Goal: Task Accomplishment & Management: Manage account settings

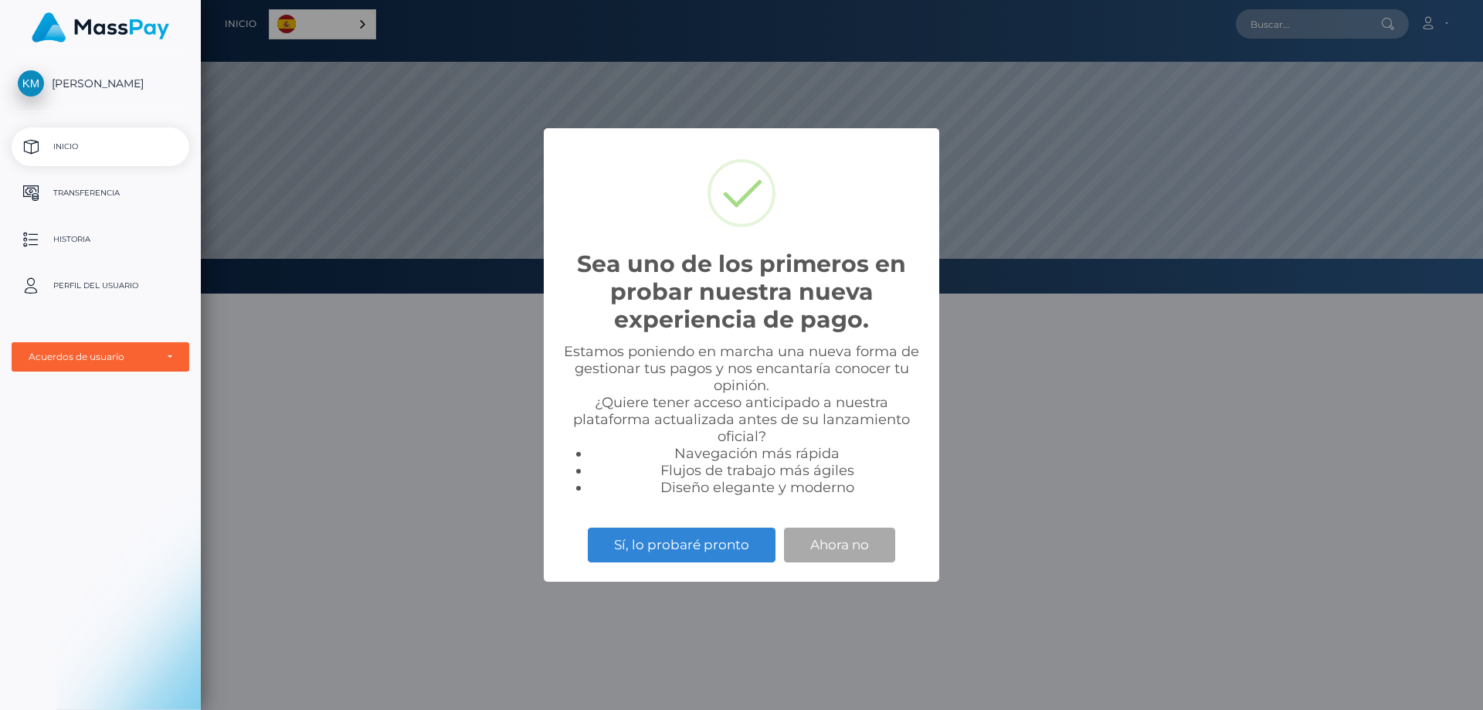
scroll to position [294, 1282]
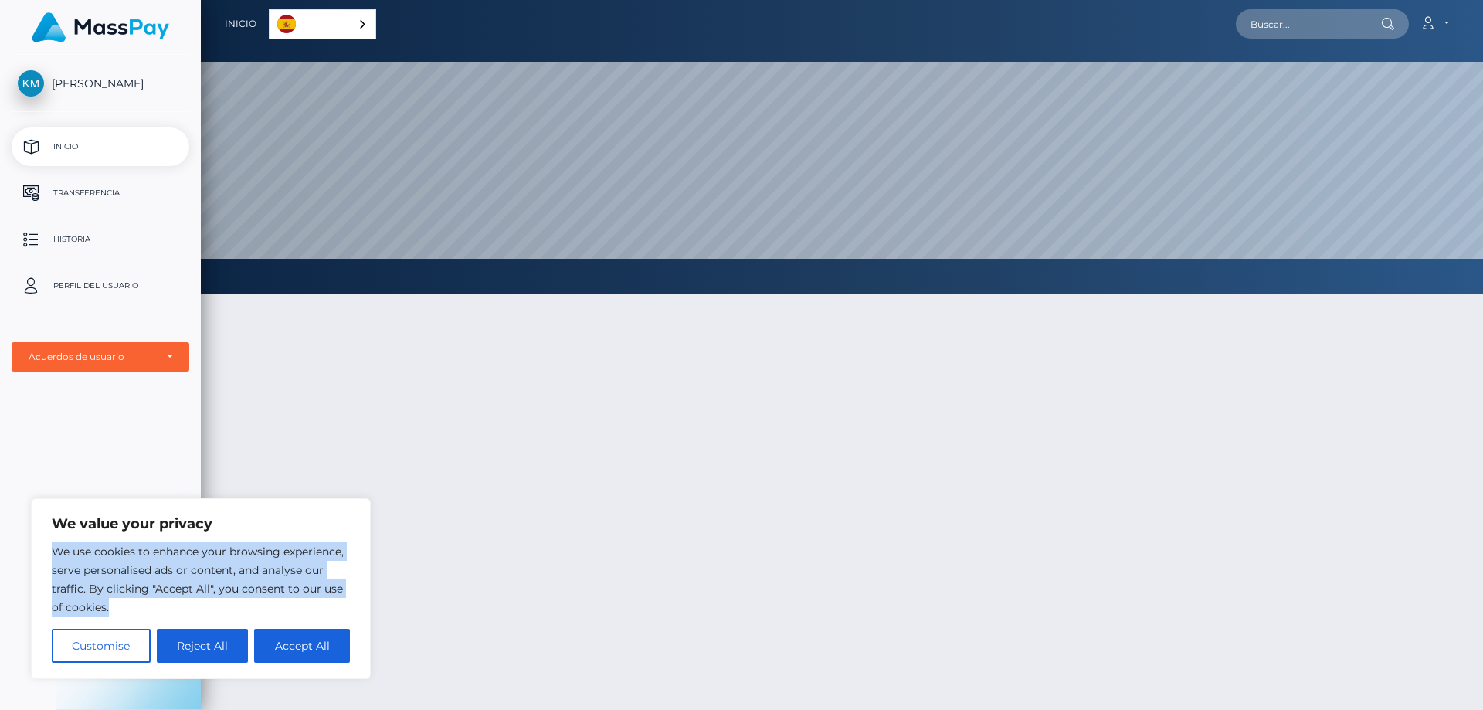
drag, startPoint x: 120, startPoint y: 609, endPoint x: 53, endPoint y: 548, distance: 90.3
click at [53, 548] on p "We use cookies to enhance your browsing experience, serve personalised ads or c…" at bounding box center [201, 579] width 298 height 74
click at [324, 645] on button "Accept All" at bounding box center [302, 646] width 96 height 34
checkbox input "true"
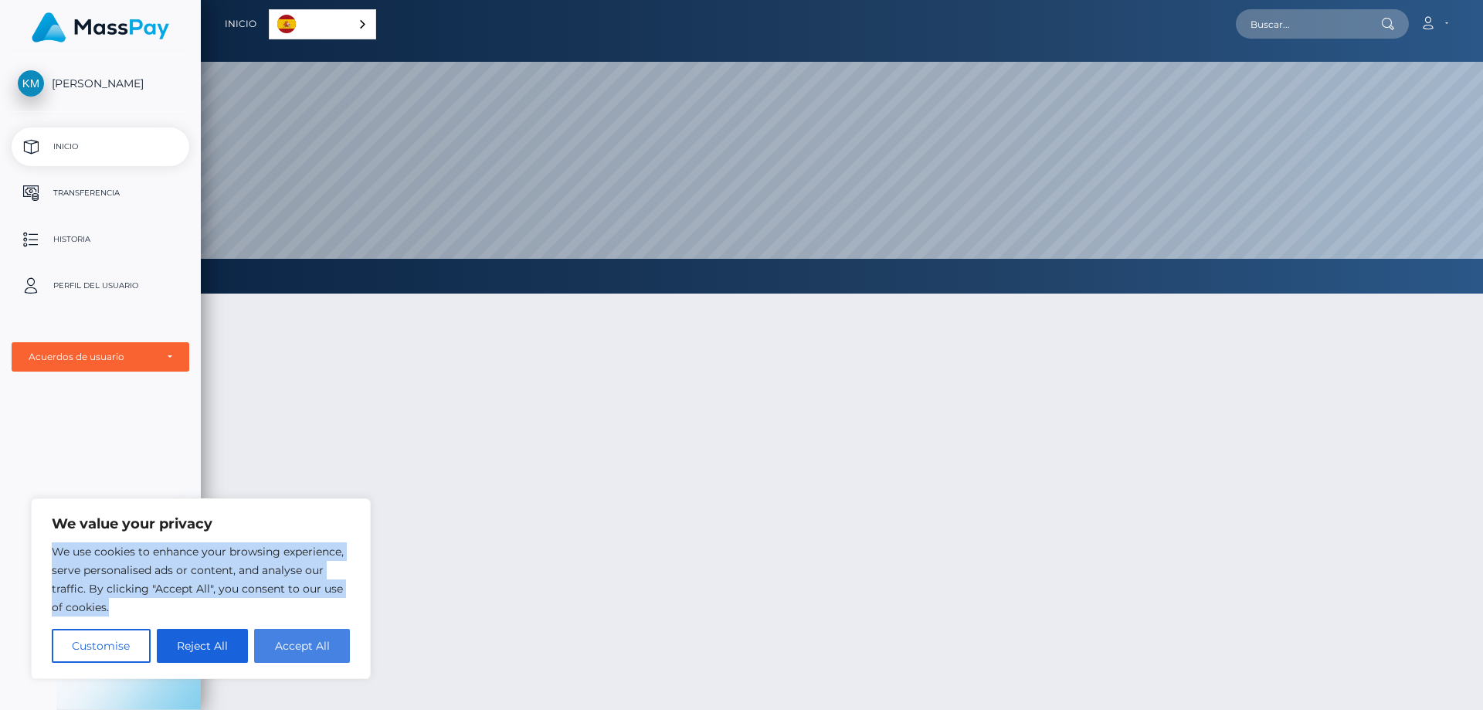
checkbox input "true"
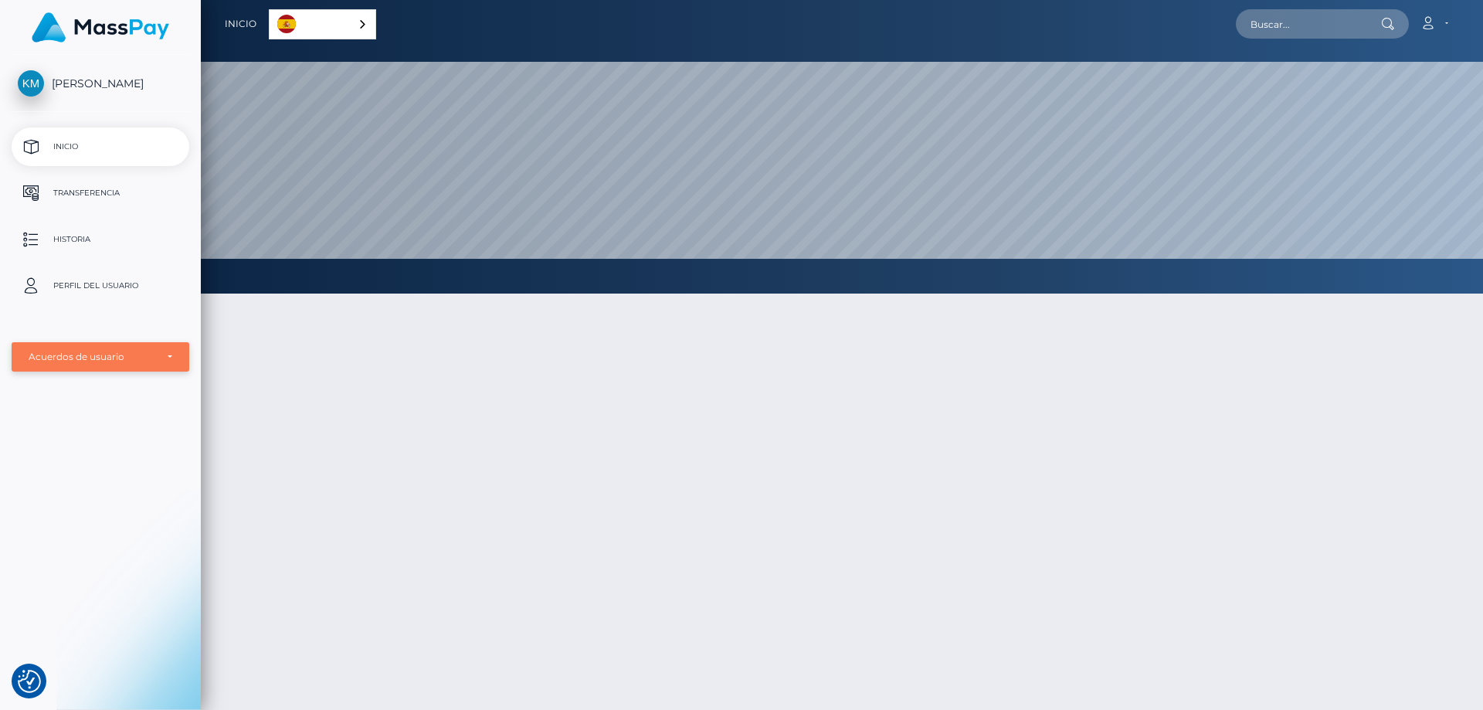
click at [165, 356] on div "Acuerdos de usuario" at bounding box center [101, 357] width 144 height 12
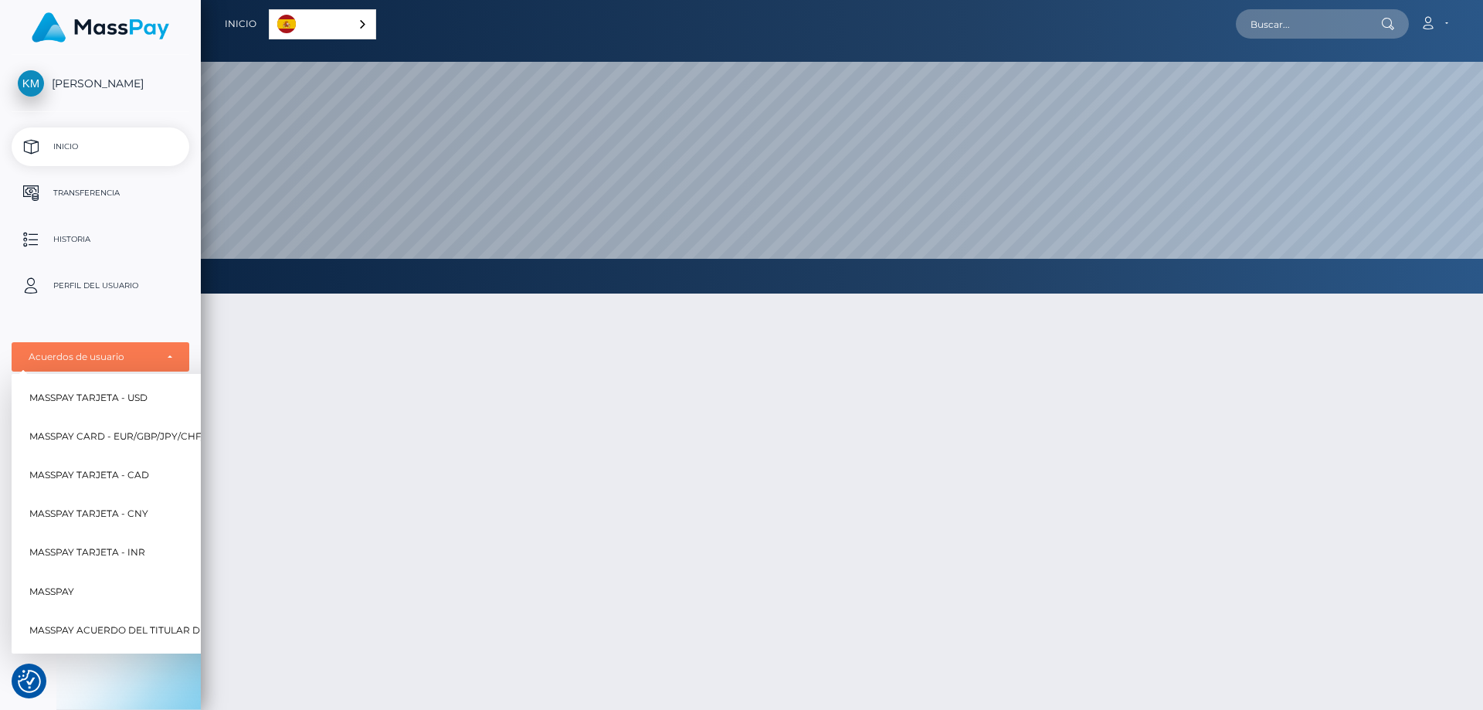
click at [574, 431] on div at bounding box center [842, 577] width 1282 height 615
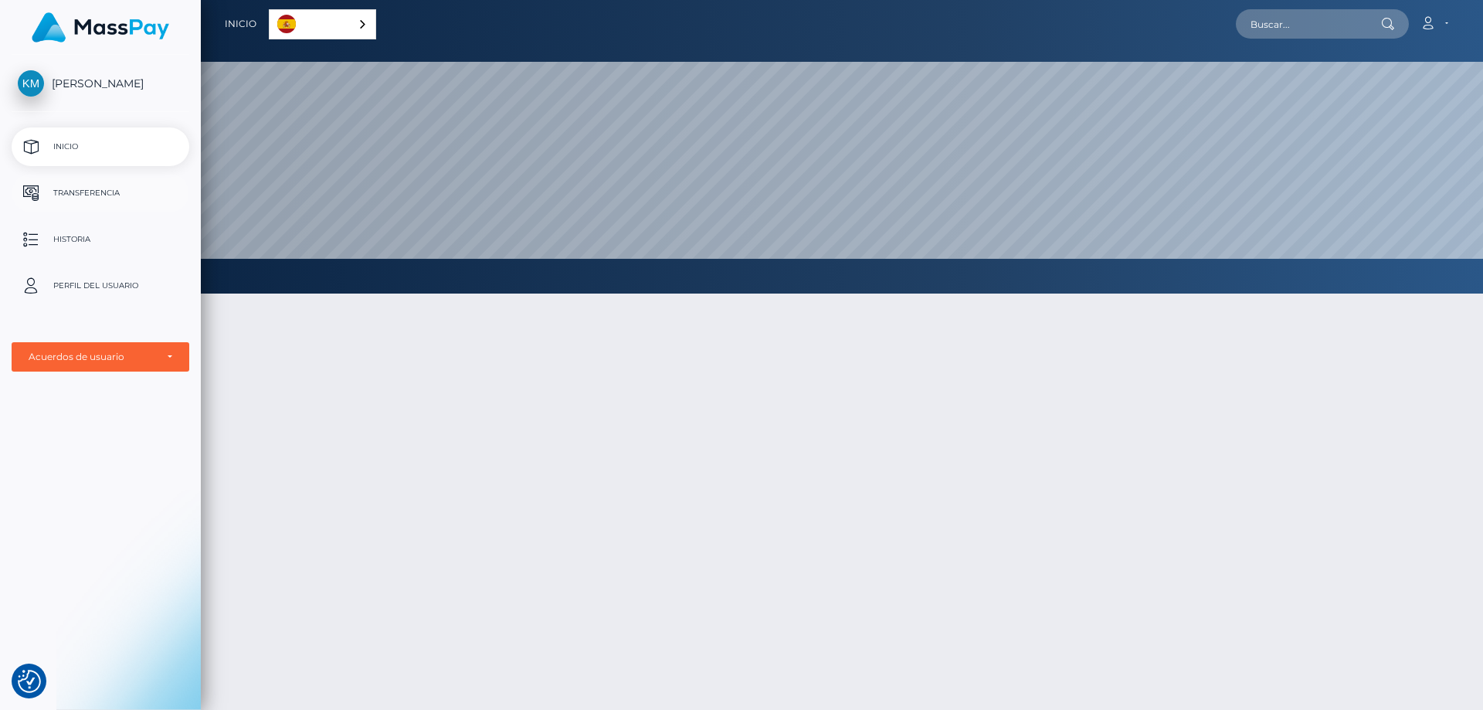
click at [66, 192] on p "Transferencia" at bounding box center [100, 193] width 165 height 23
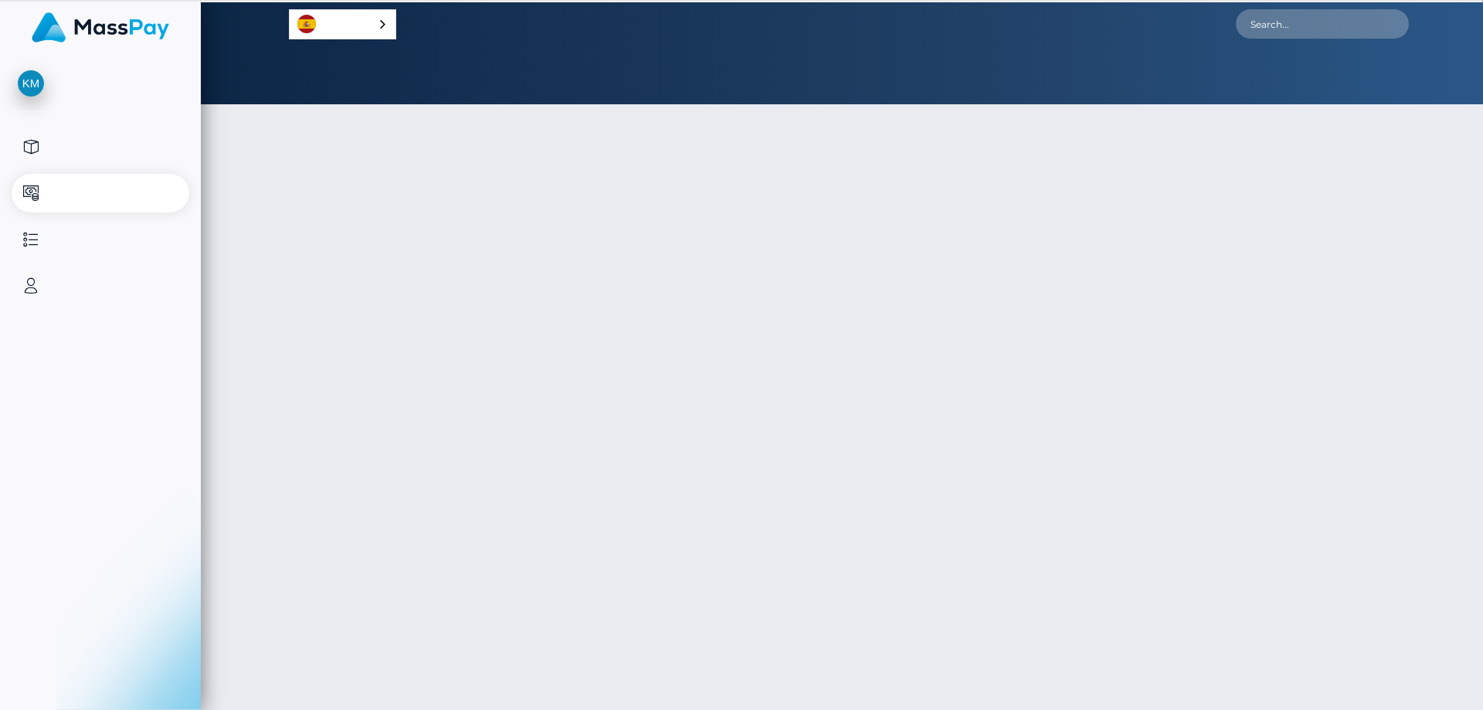
select select
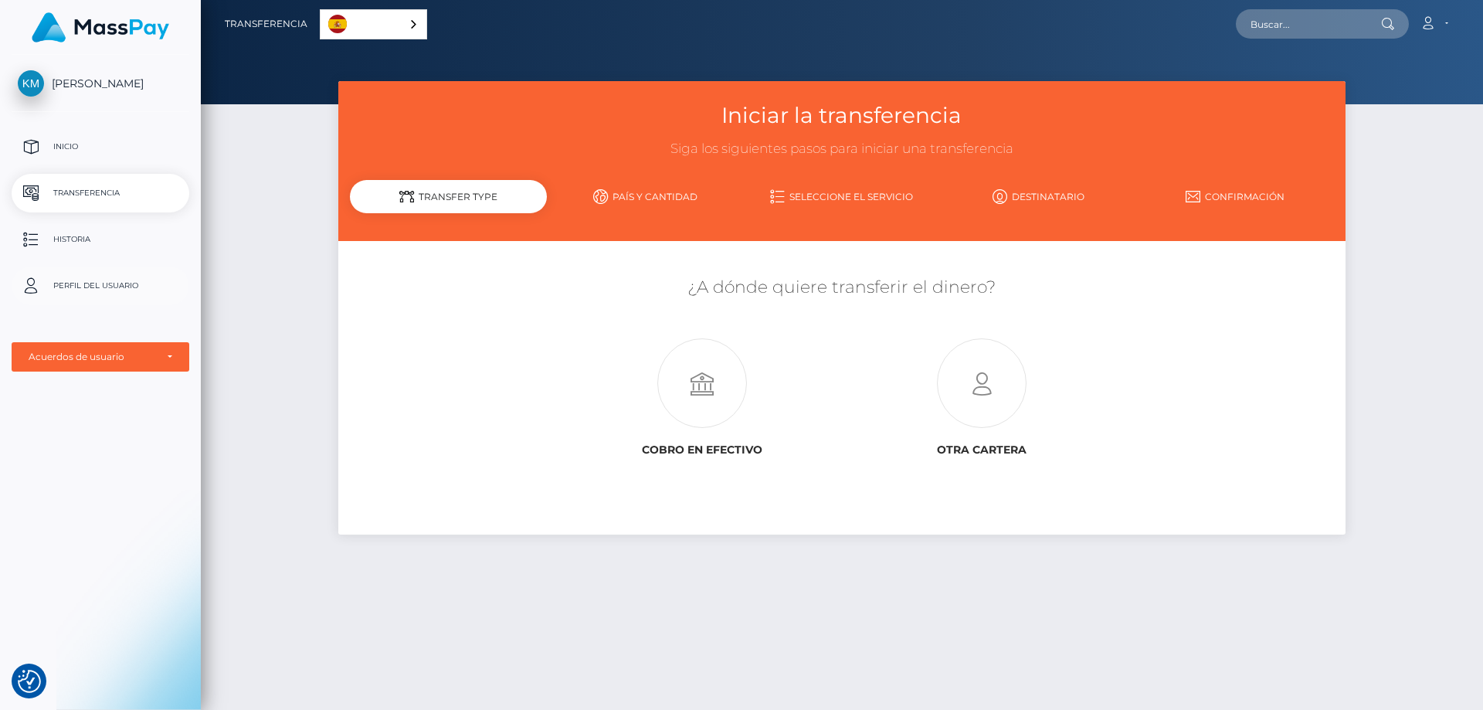
click at [85, 285] on p "Perfil del usuario" at bounding box center [100, 285] width 165 height 23
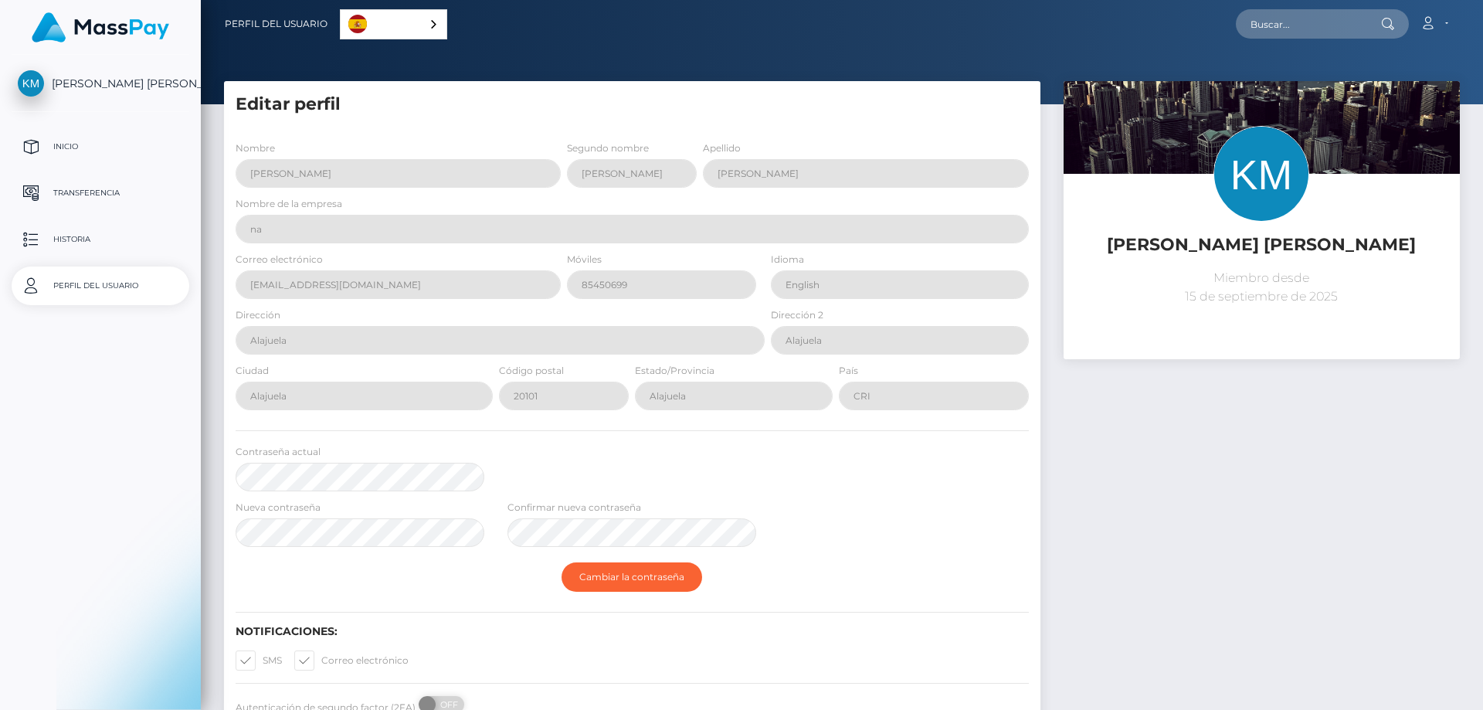
select select
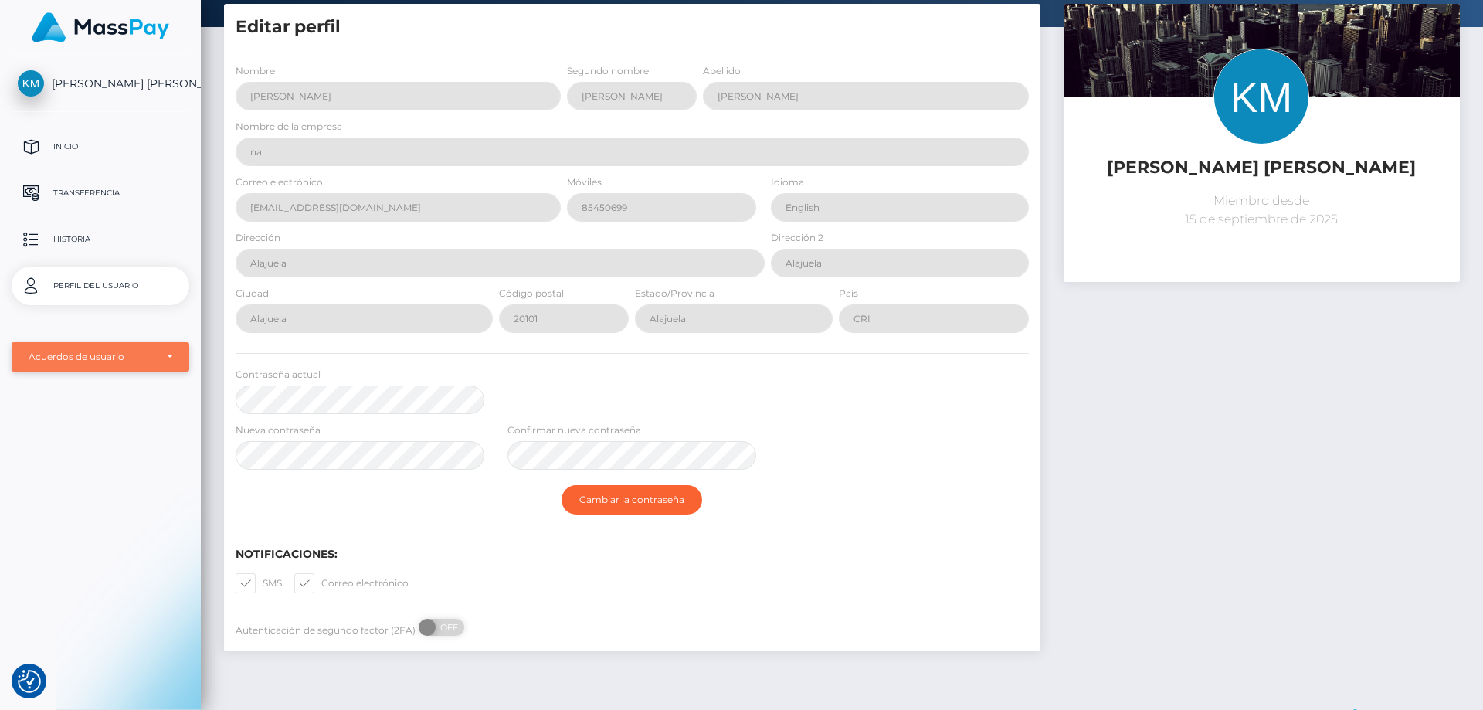
click at [153, 358] on div "Acuerdos de usuario" at bounding box center [92, 357] width 127 height 12
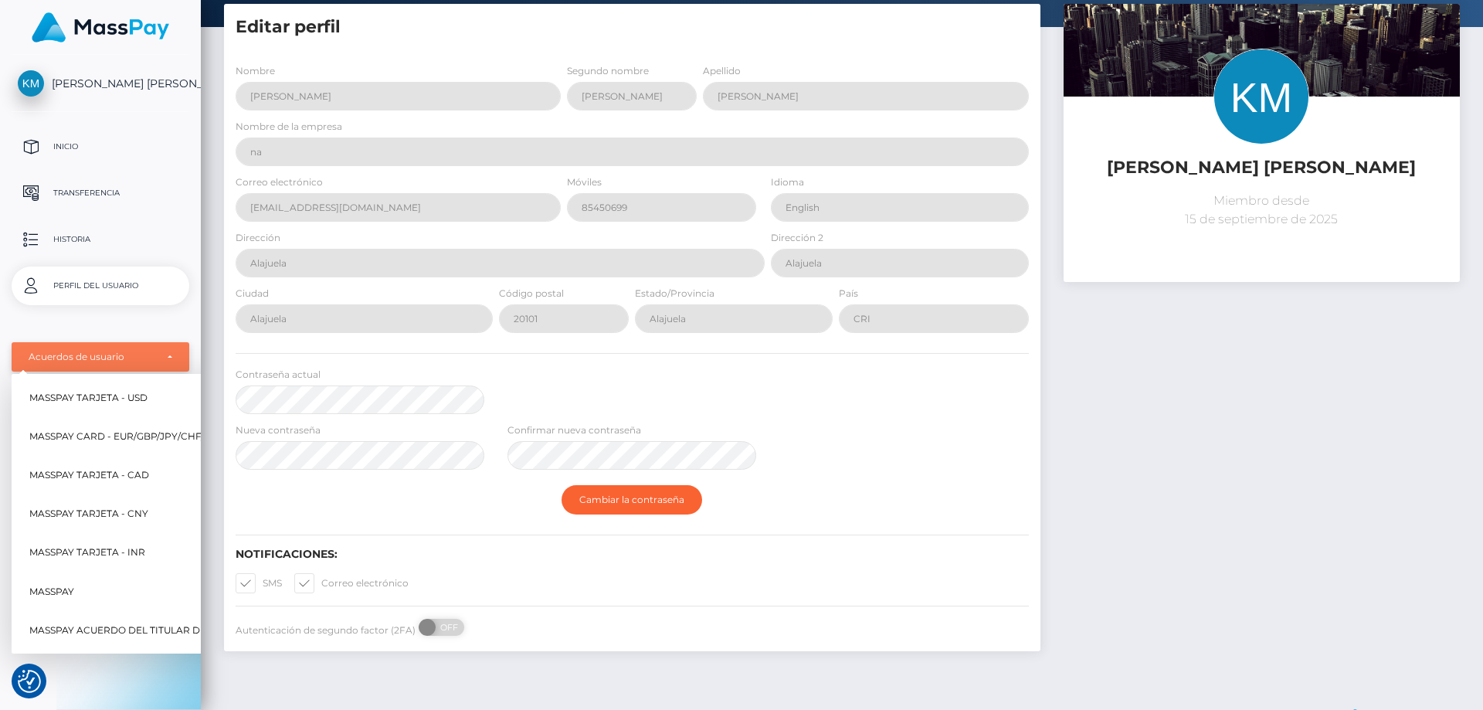
click at [152, 358] on div "Acuerdos de usuario" at bounding box center [92, 357] width 127 height 12
